Goal: Task Accomplishment & Management: Use online tool/utility

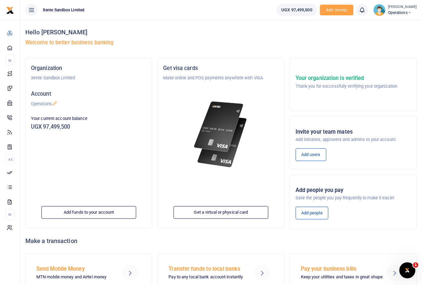
click at [397, 11] on span "Operations" at bounding box center [402, 13] width 29 height 6
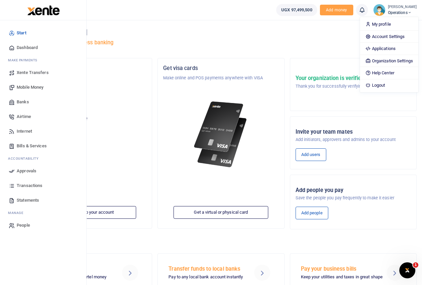
click at [33, 85] on span "Mobile Money" at bounding box center [30, 87] width 27 height 7
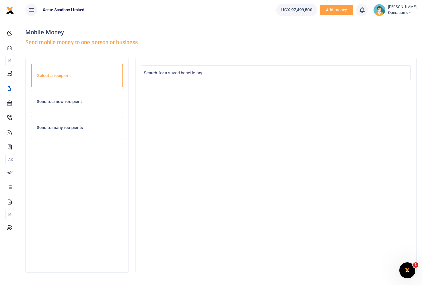
click at [77, 127] on h6 "Send to many recipients" at bounding box center [77, 127] width 81 height 5
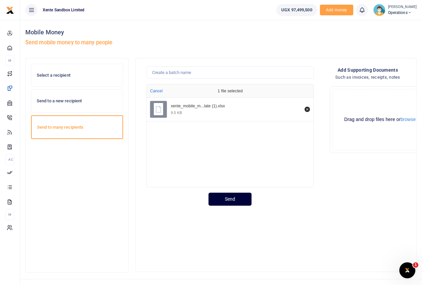
click at [232, 201] on button "Send" at bounding box center [229, 199] width 43 height 13
type input "yooo"
click at [237, 202] on button "Send" at bounding box center [229, 199] width 43 height 13
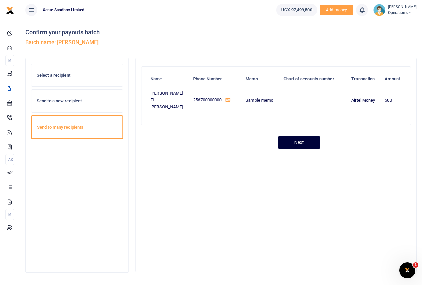
click at [300, 139] on button "Next" at bounding box center [299, 142] width 42 height 13
